Goal: Task Accomplishment & Management: Use online tool/utility

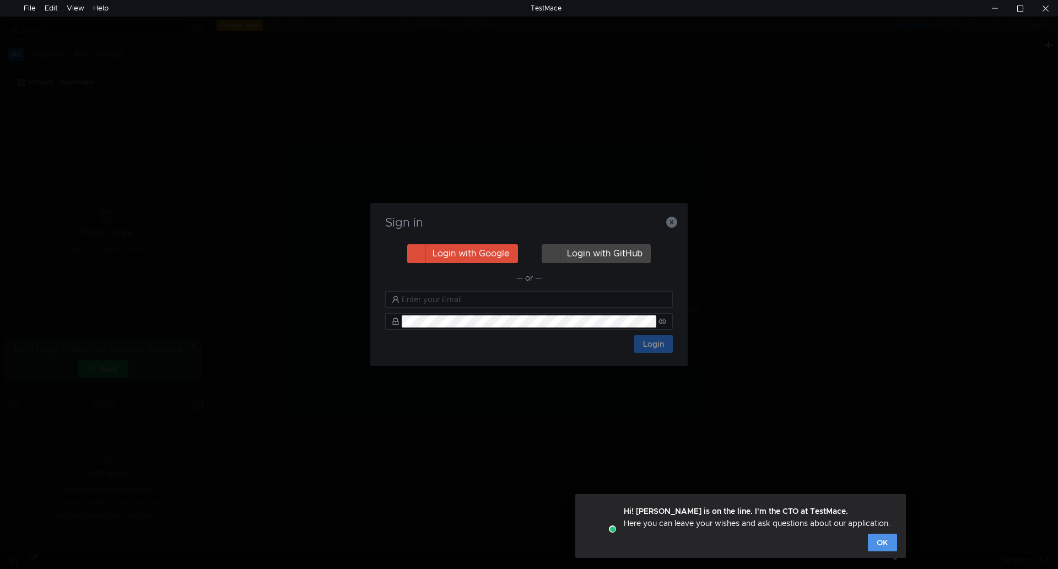
click at [885, 537] on button "OK" at bounding box center [882, 542] width 29 height 18
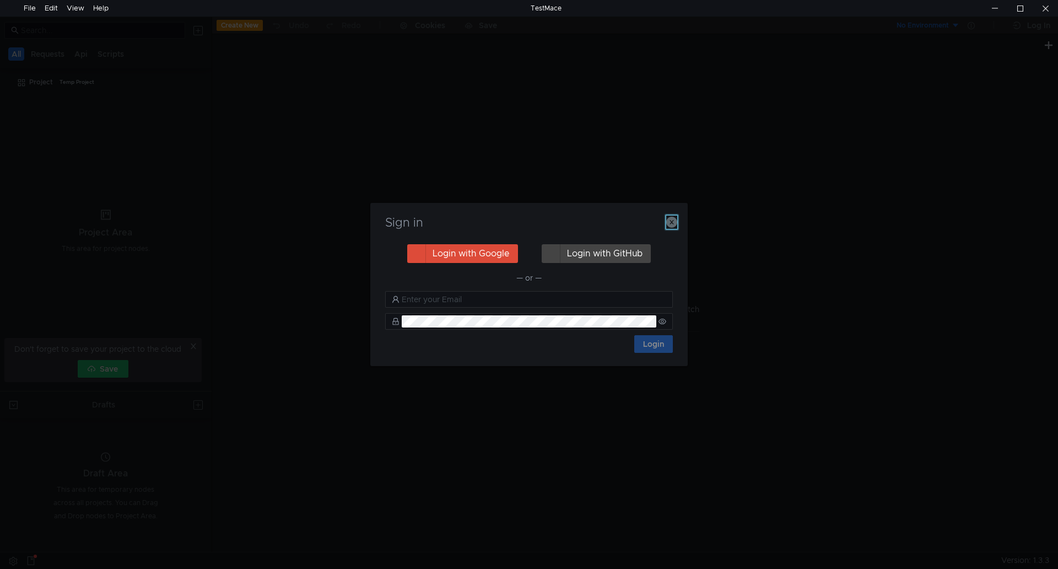
click at [669, 225] on icon "button" at bounding box center [671, 222] width 11 height 11
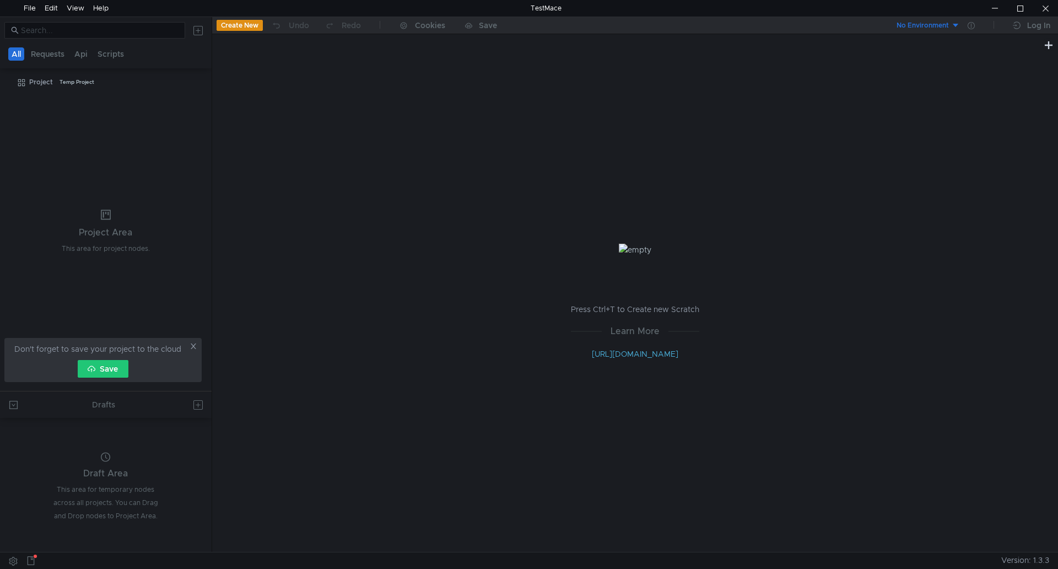
click at [194, 346] on icon at bounding box center [194, 346] width 8 height 8
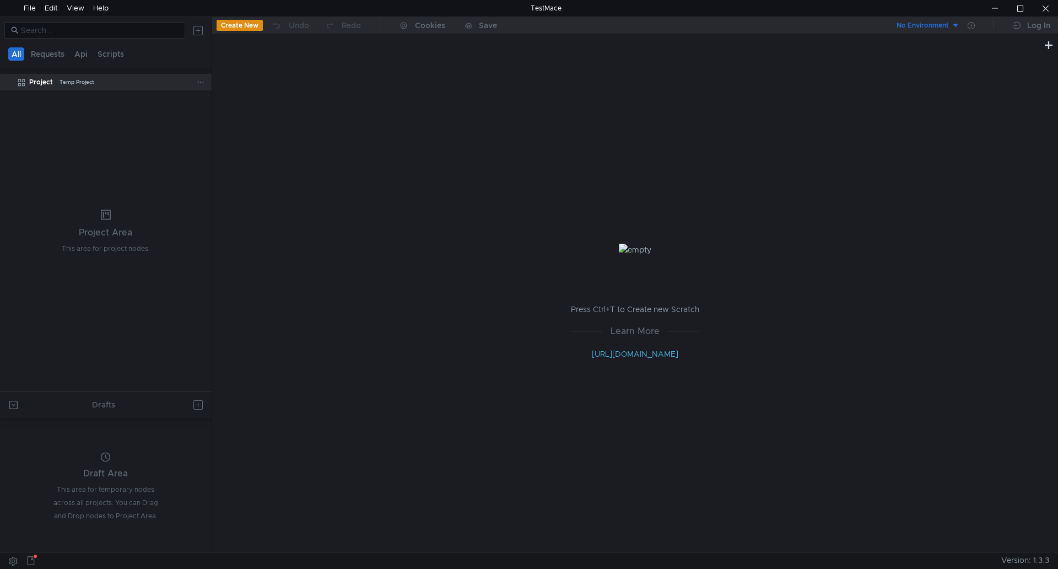
click at [67, 82] on div "Temp Project" at bounding box center [77, 82] width 35 height 17
click at [199, 79] on icon at bounding box center [201, 82] width 8 height 8
click at [314, 158] on app-tour-anchor "Postman" at bounding box center [317, 159] width 33 height 13
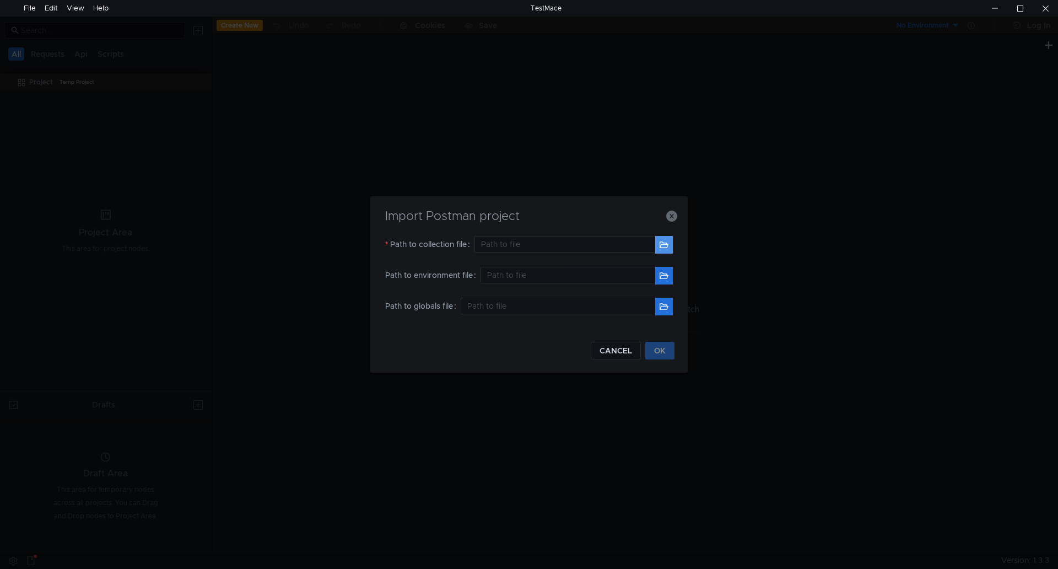
click at [667, 245] on button "button" at bounding box center [664, 245] width 18 height 18
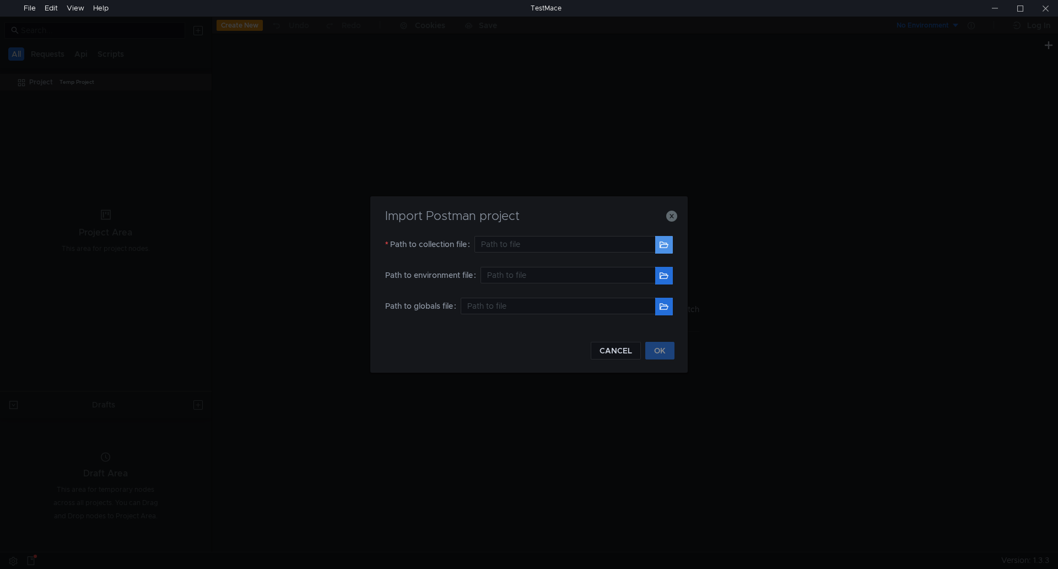
type input "C:\Users\[PERSON_NAME]\Downloads\FV_API.postman_collection.json"
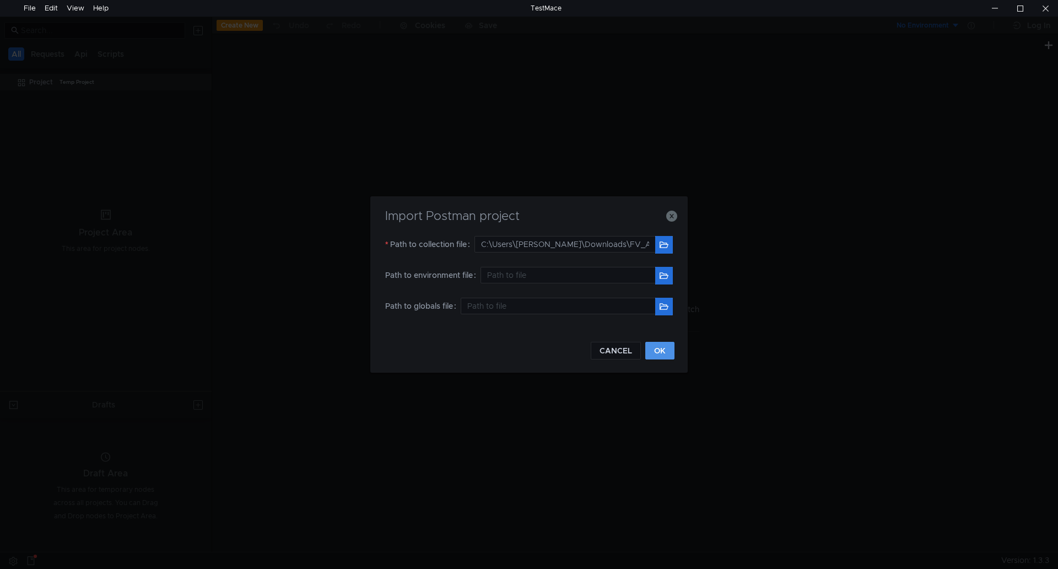
drag, startPoint x: 656, startPoint y: 344, endPoint x: 751, endPoint y: 340, distance: 94.8
click at [656, 344] on button "OK" at bounding box center [659, 351] width 29 height 18
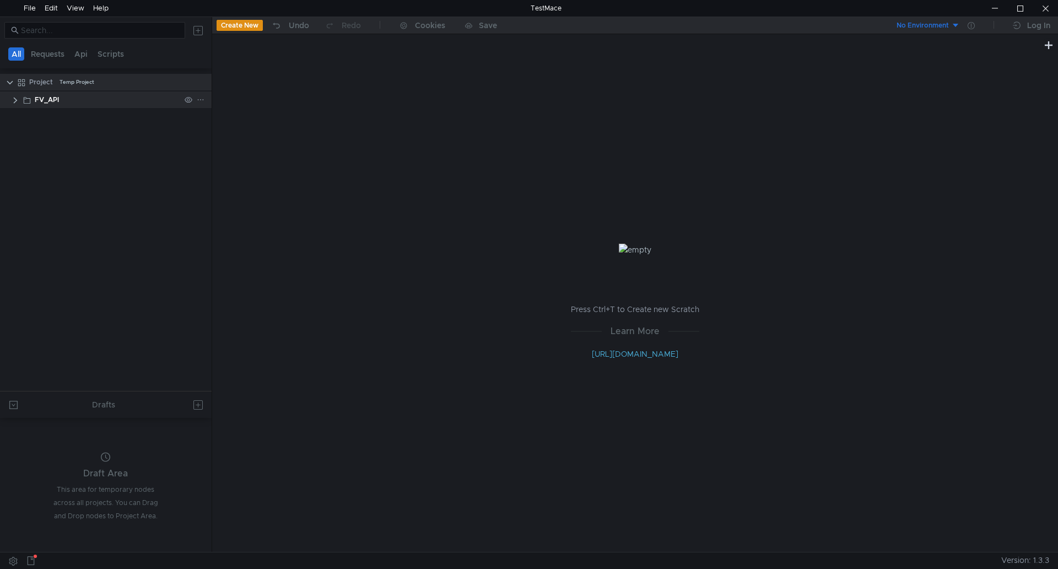
click at [14, 104] on clr-icon at bounding box center [15, 100] width 9 height 9
click at [21, 119] on clr-icon at bounding box center [21, 117] width 9 height 9
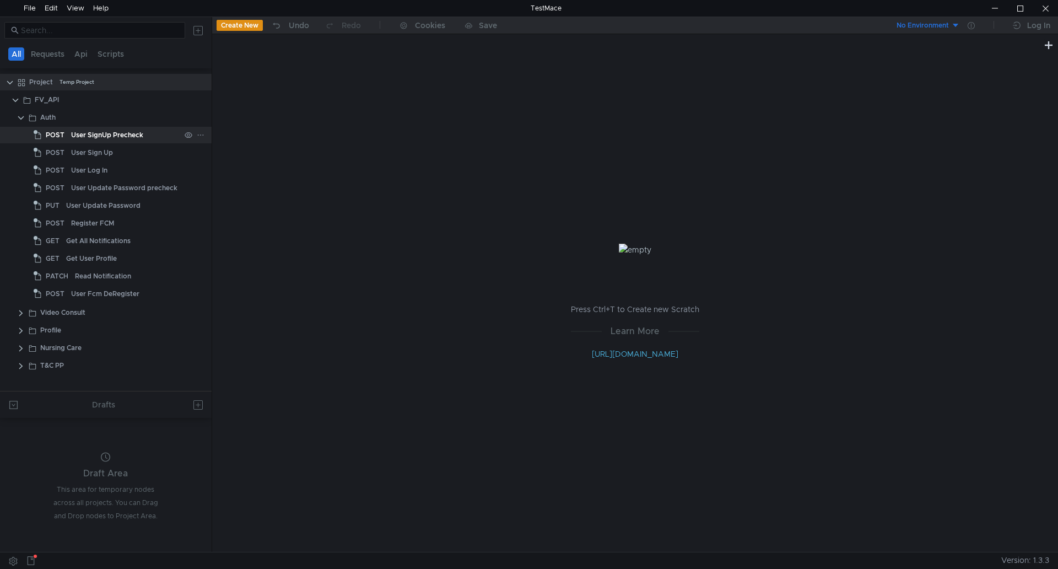
click at [122, 138] on div "User SignUp Precheck" at bounding box center [107, 135] width 72 height 17
click at [127, 133] on div "User SignUp Precheck" at bounding box center [107, 135] width 72 height 17
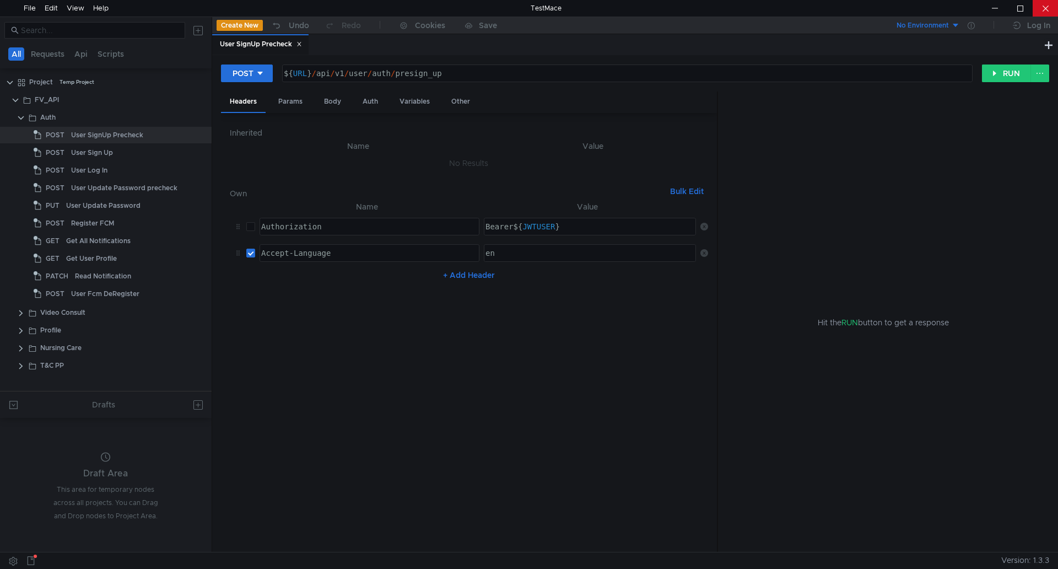
click at [1040, 3] on div at bounding box center [1045, 8] width 25 height 17
